Goal: Information Seeking & Learning: Learn about a topic

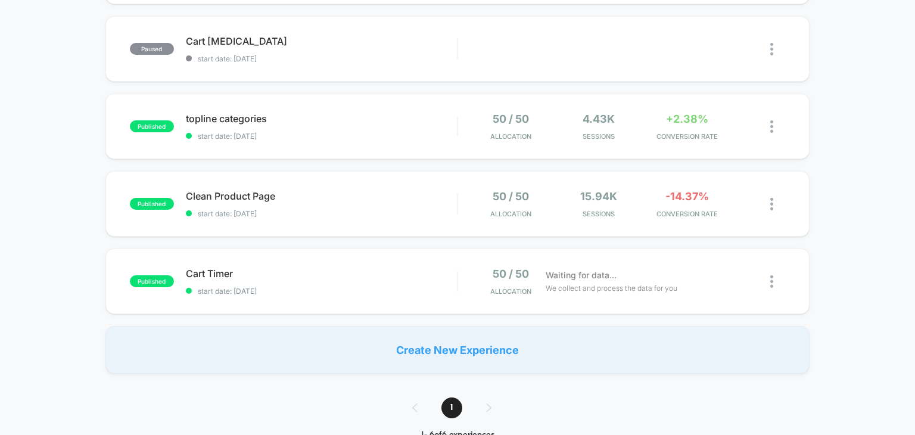
scroll to position [298, 0]
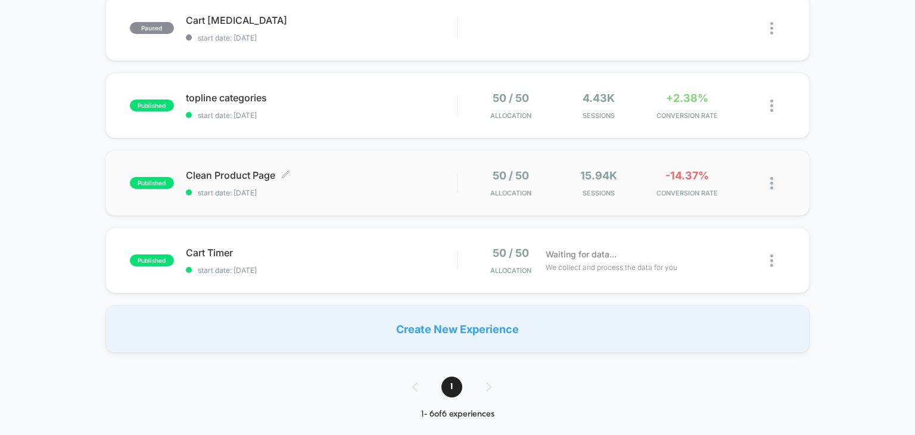
click at [324, 172] on span "Clean Product Page Click to edit experience details" at bounding box center [322, 175] width 272 height 12
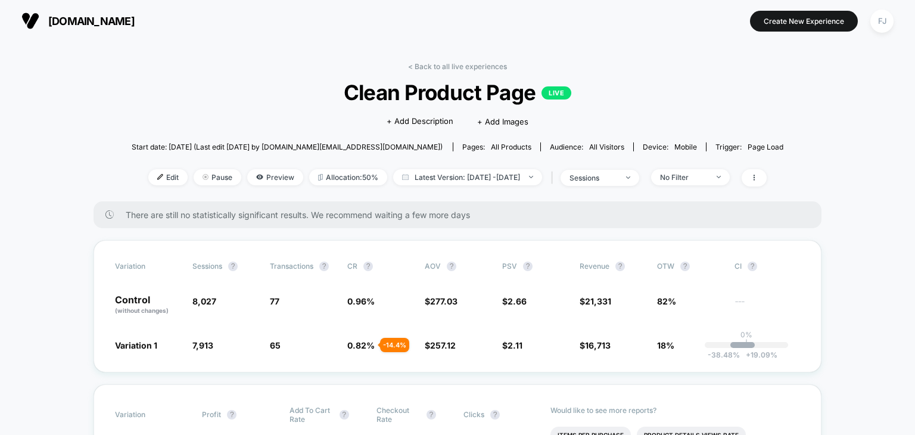
click at [167, 78] on div "< Back to all live experiences Clean Product Page LIVE Click to edit experience…" at bounding box center [458, 131] width 652 height 139
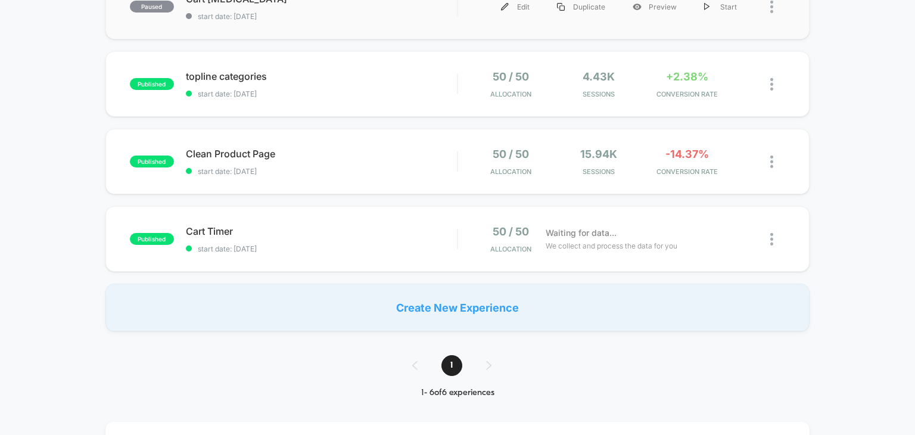
scroll to position [357, 0]
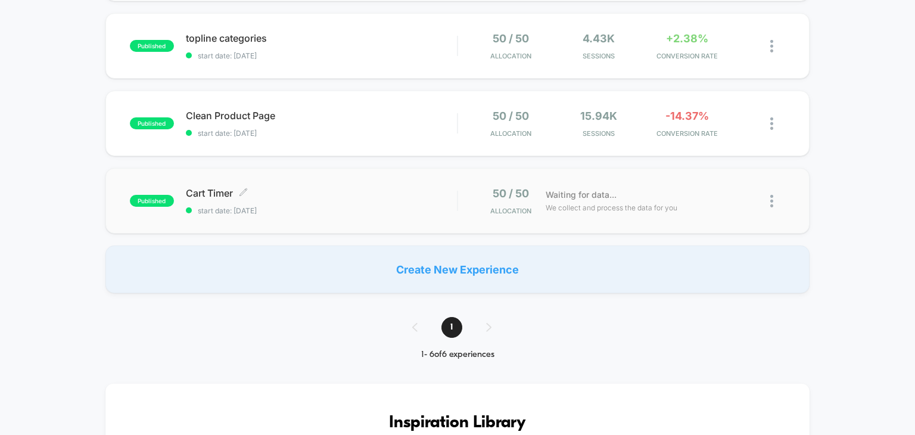
click at [398, 199] on div "Cart Timer Click to edit experience details Click to edit experience details st…" at bounding box center [322, 201] width 272 height 28
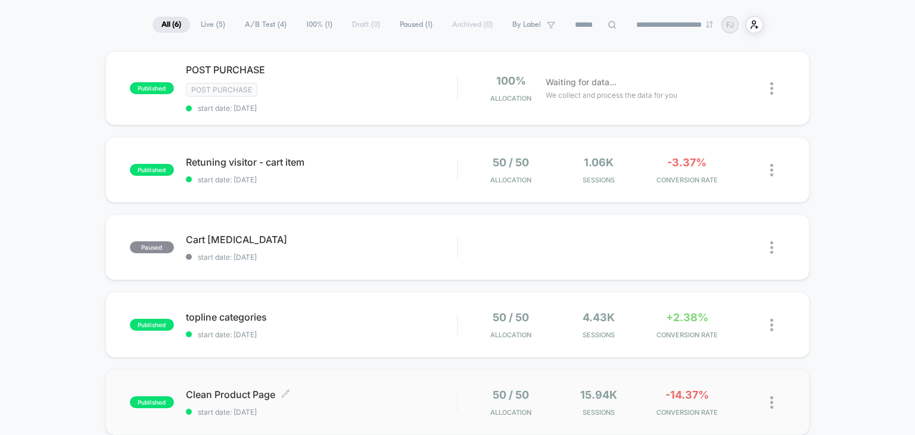
scroll to position [60, 0]
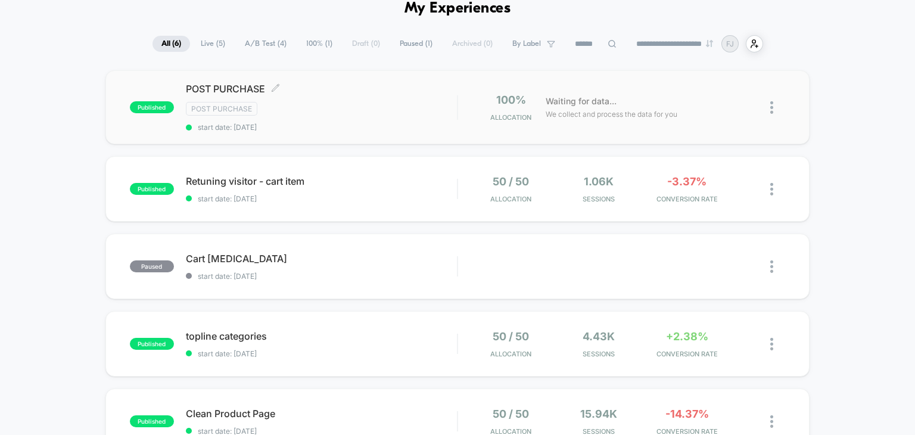
click at [377, 118] on div "POST PURCHASE Click to edit experience details Click to edit experience details…" at bounding box center [322, 107] width 272 height 49
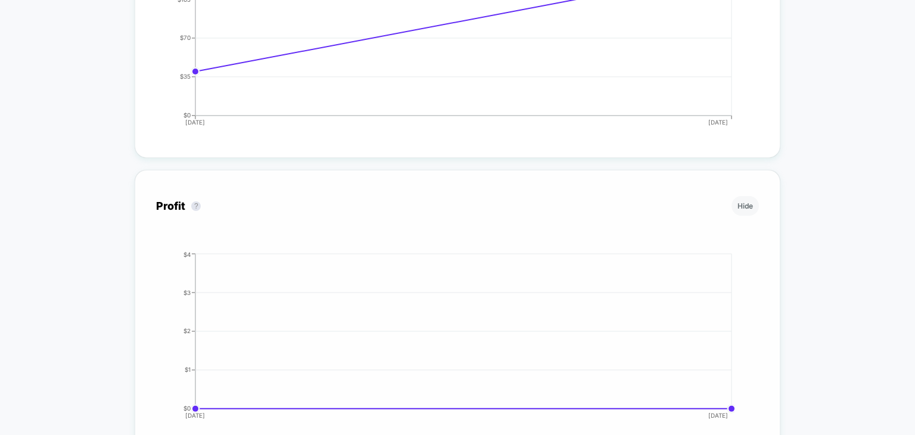
scroll to position [1246, 0]
